Goal: Information Seeking & Learning: Learn about a topic

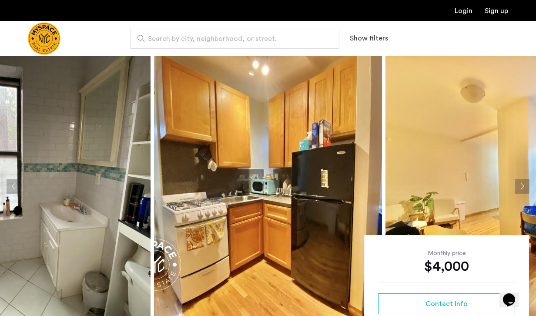
click at [255, 195] on img at bounding box center [268, 186] width 228 height 261
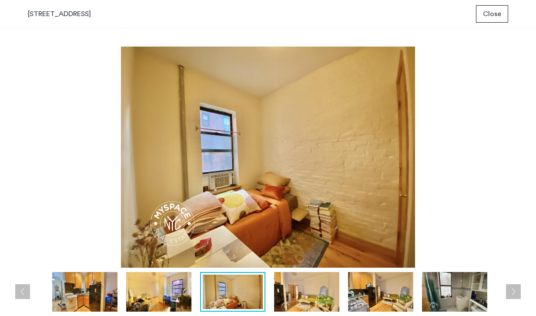
click at [482, 184] on img at bounding box center [268, 157] width 480 height 221
click at [497, 13] on span "Close" at bounding box center [492, 14] width 18 height 10
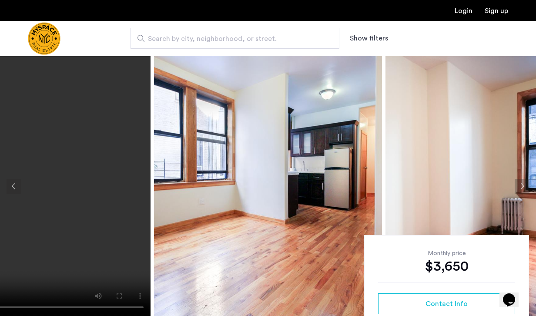
click at [111, 215] on video at bounding box center [37, 186] width 228 height 261
click at [245, 185] on img at bounding box center [268, 186] width 228 height 261
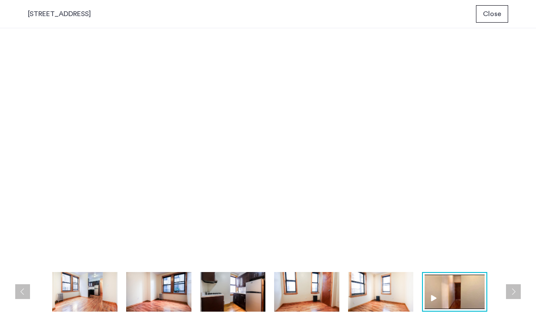
click at [482, 20] on button "Close" at bounding box center [492, 13] width 32 height 17
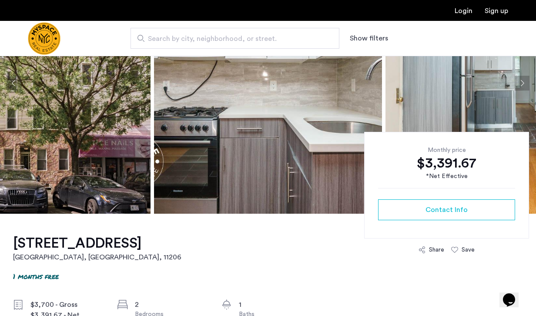
scroll to position [107, 0]
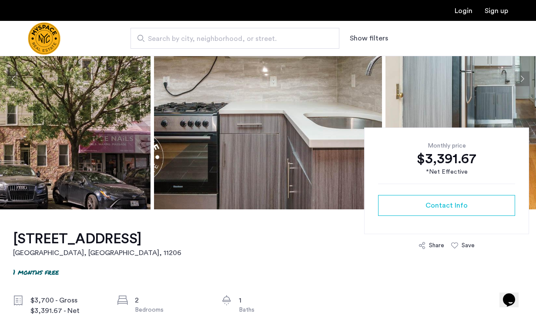
click at [92, 180] on img at bounding box center [37, 78] width 228 height 261
click at [107, 150] on img at bounding box center [37, 78] width 228 height 261
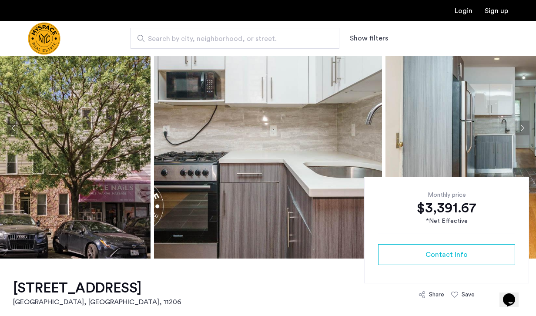
scroll to position [0, 0]
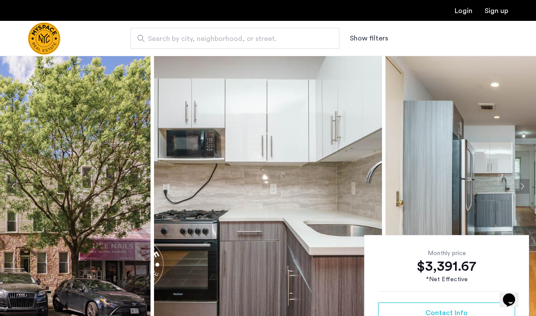
click at [99, 184] on img at bounding box center [37, 186] width 228 height 261
click at [264, 165] on img at bounding box center [268, 186] width 228 height 261
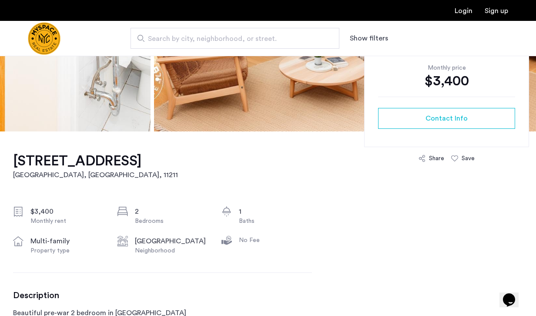
scroll to position [226, 0]
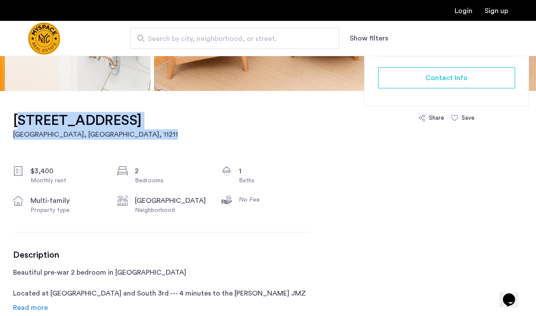
drag, startPoint x: 8, startPoint y: 120, endPoint x: 266, endPoint y: 128, distance: 257.7
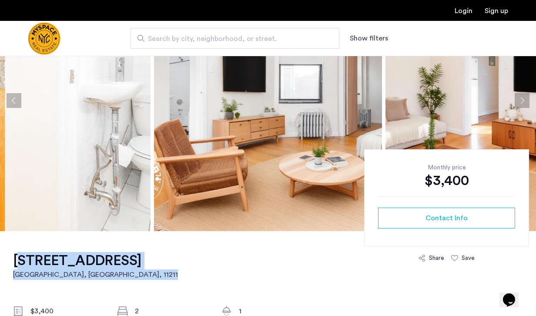
scroll to position [89, 0]
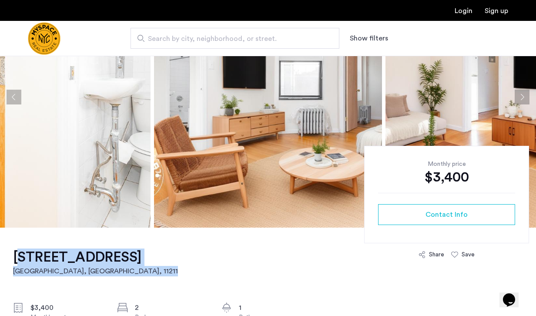
click at [106, 137] on img at bounding box center [37, 96] width 228 height 261
click at [240, 138] on img at bounding box center [268, 96] width 228 height 261
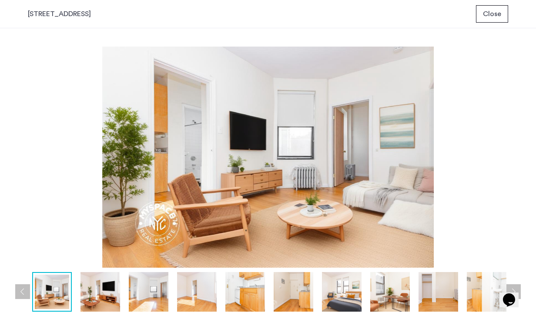
scroll to position [0, 0]
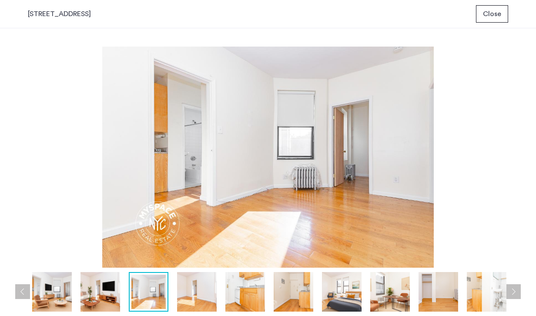
click at [498, 13] on span "Close" at bounding box center [492, 14] width 18 height 10
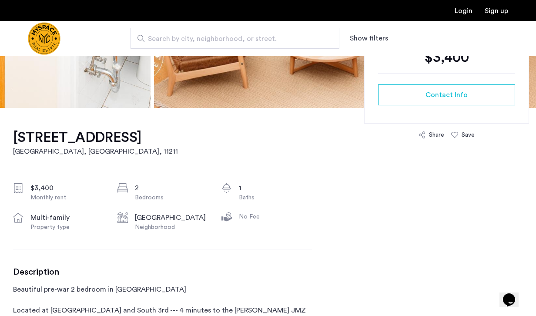
click at [272, 158] on div "244 Roebling St, Unit 21 Brooklyn, NY , 11211 $3,400 Monthly rent 2 Bedrooms 1 …" at bounding box center [162, 312] width 299 height 408
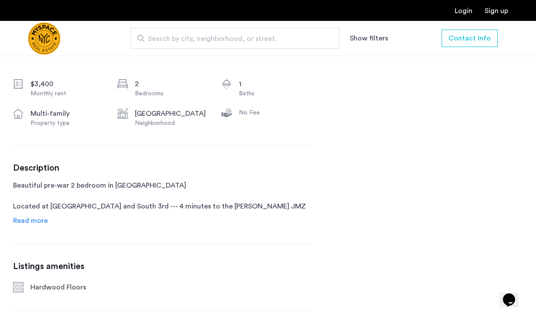
scroll to position [367, 0]
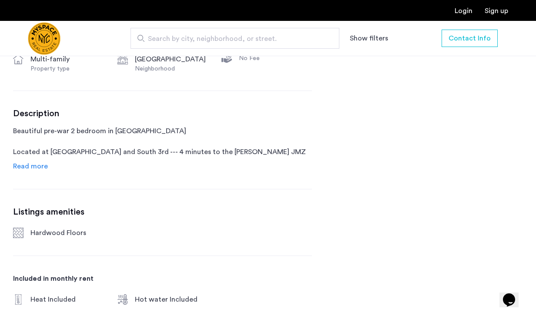
click at [43, 165] on span "Read more" at bounding box center [30, 166] width 35 height 7
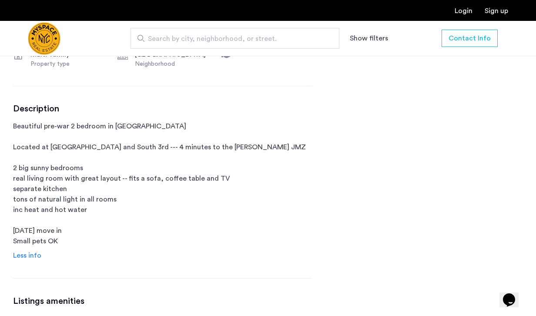
scroll to position [369, 0]
